Goal: Check status: Check status

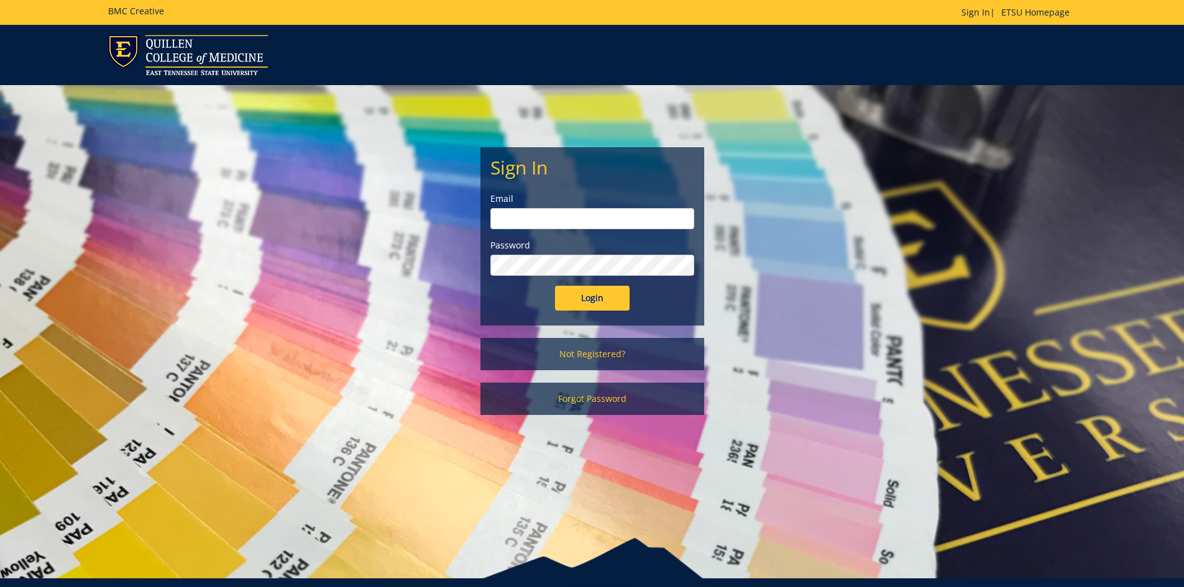
click at [534, 221] on input "email" at bounding box center [592, 218] width 204 height 21
type input "[EMAIL_ADDRESS][DOMAIN_NAME]"
click at [555, 286] on input "Login" at bounding box center [592, 298] width 75 height 25
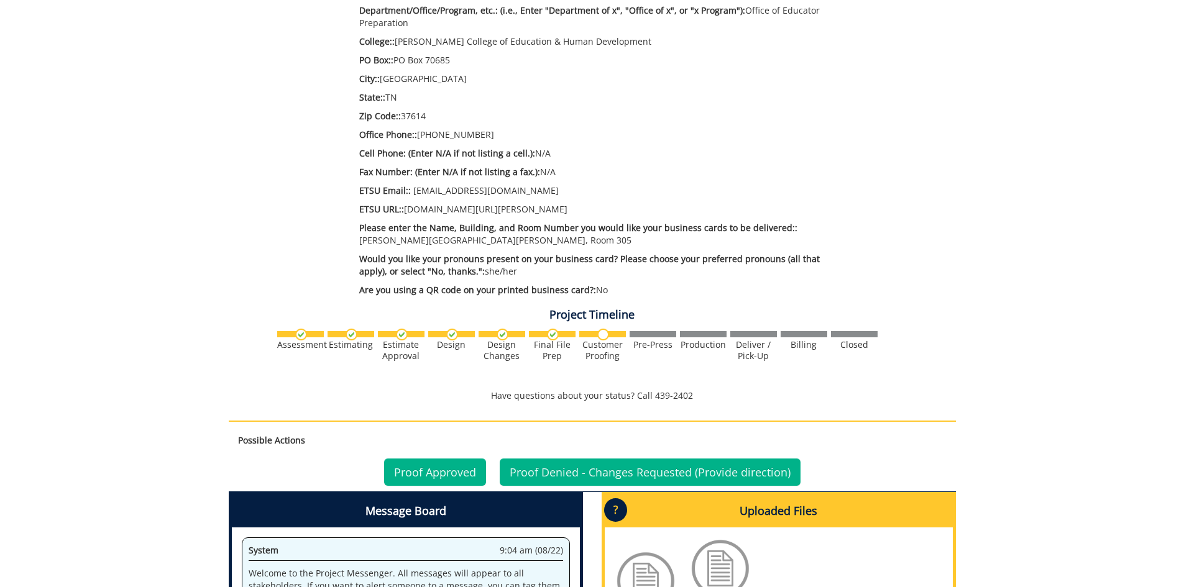
scroll to position [621, 0]
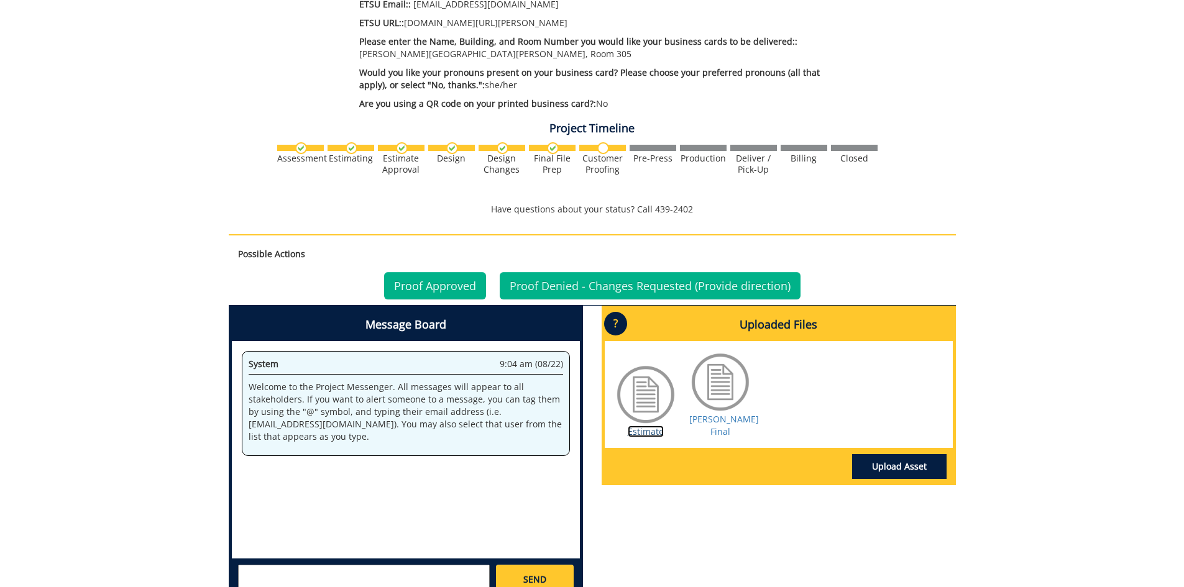
click at [649, 426] on link "Estimate" at bounding box center [645, 432] width 36 height 12
click at [695, 413] on link "Boles BC Final" at bounding box center [724, 425] width 70 height 24
click at [470, 272] on link "Proof Approved" at bounding box center [435, 285] width 102 height 27
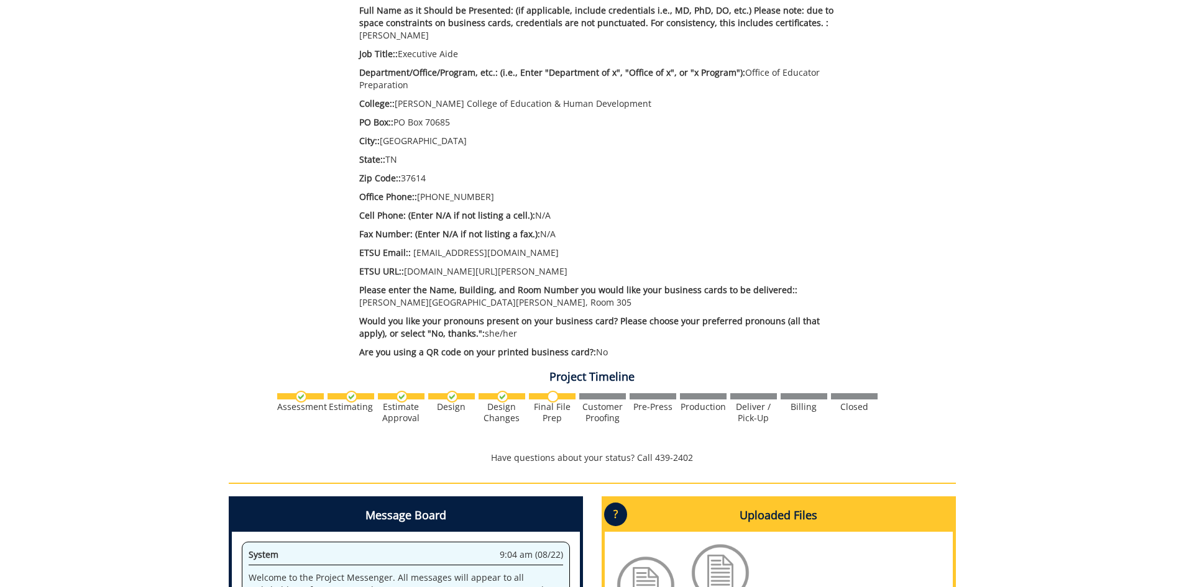
scroll to position [621, 0]
